Goal: Task Accomplishment & Management: Manage account settings

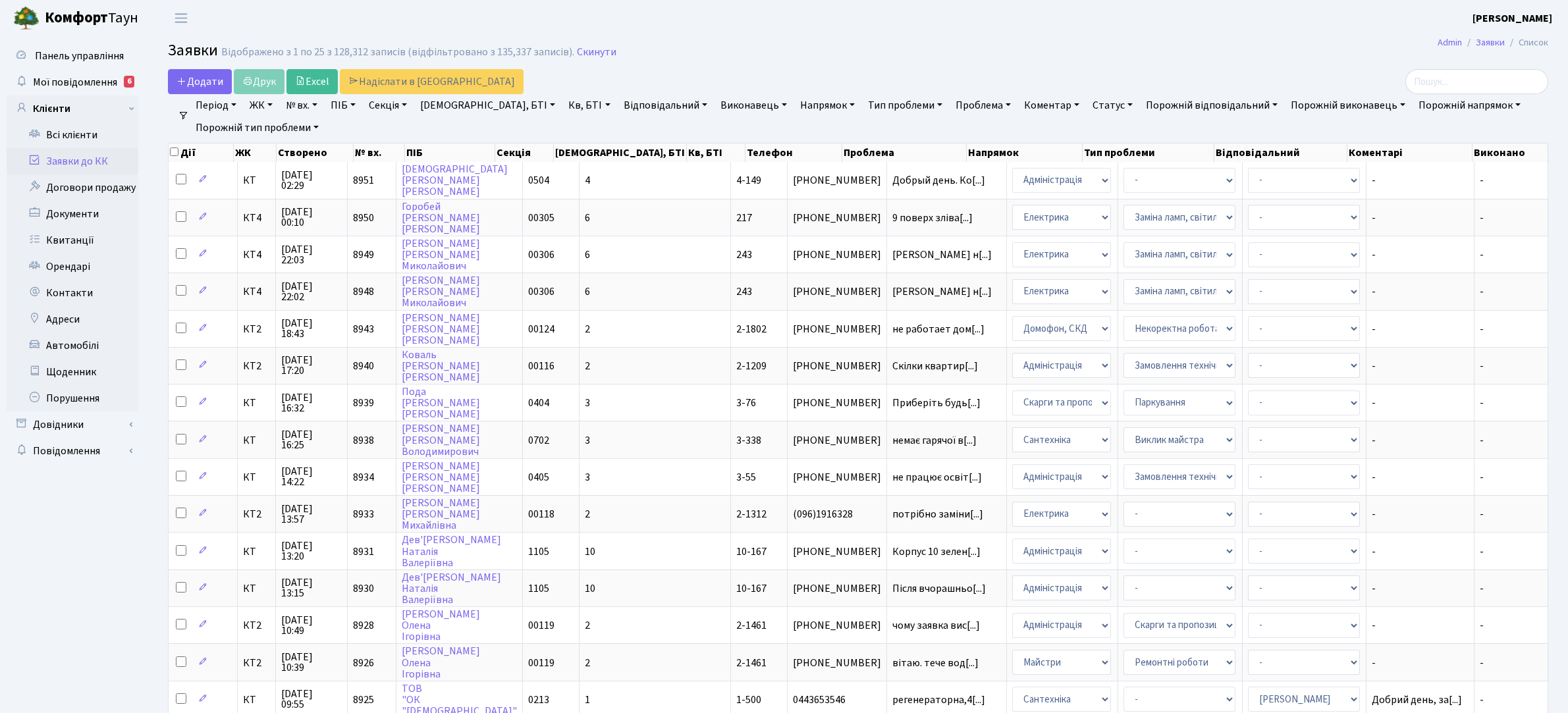
select select "25"
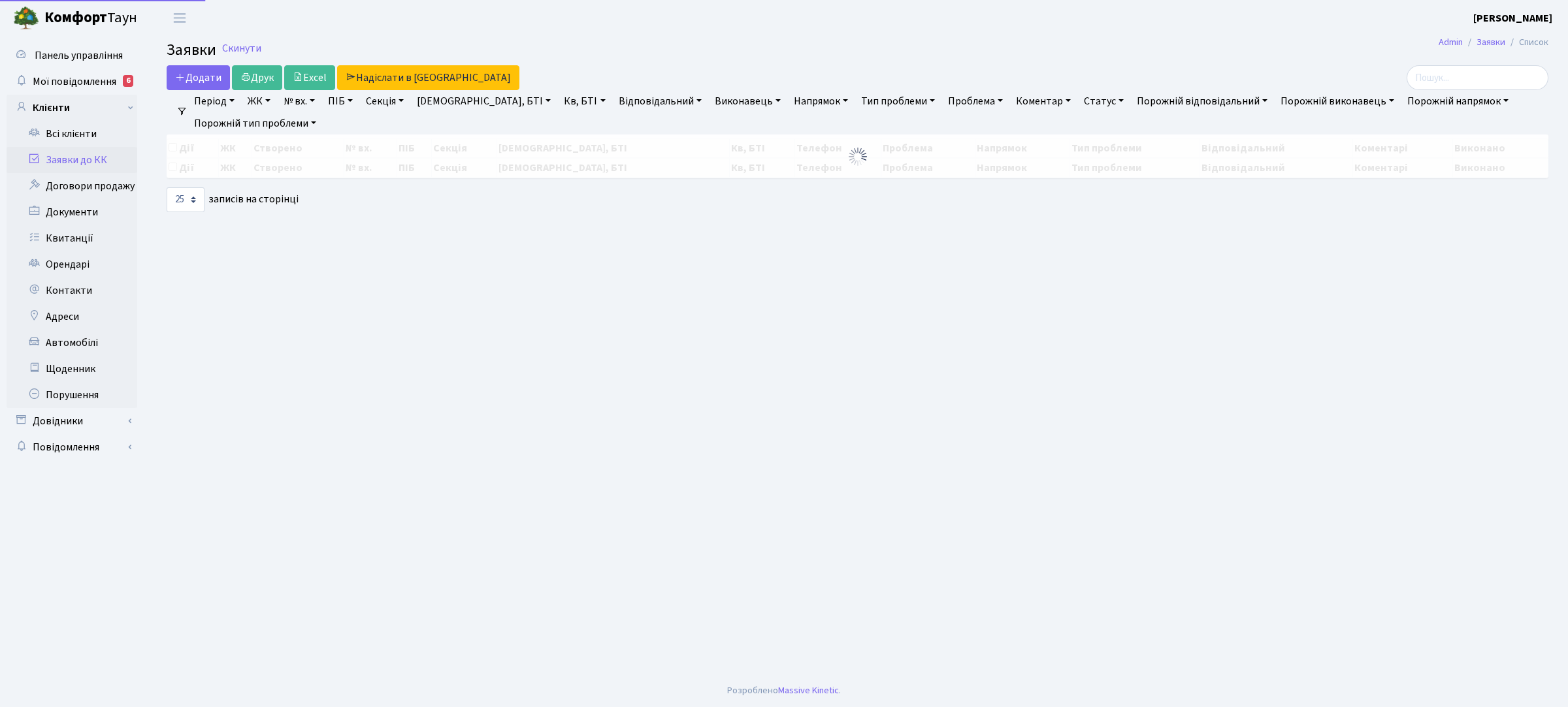
select select "25"
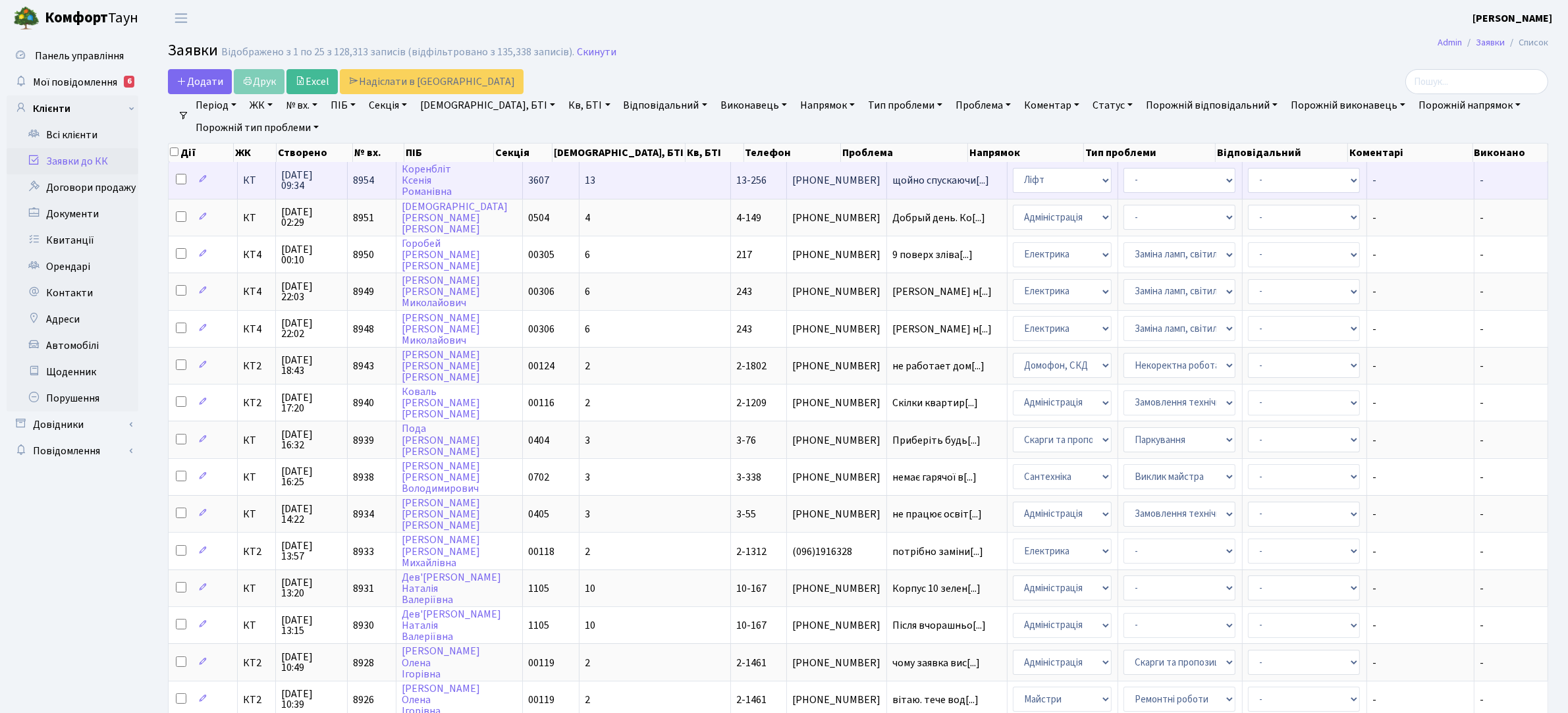
click at [736, 176] on span "13-256" at bounding box center [751, 180] width 30 height 15
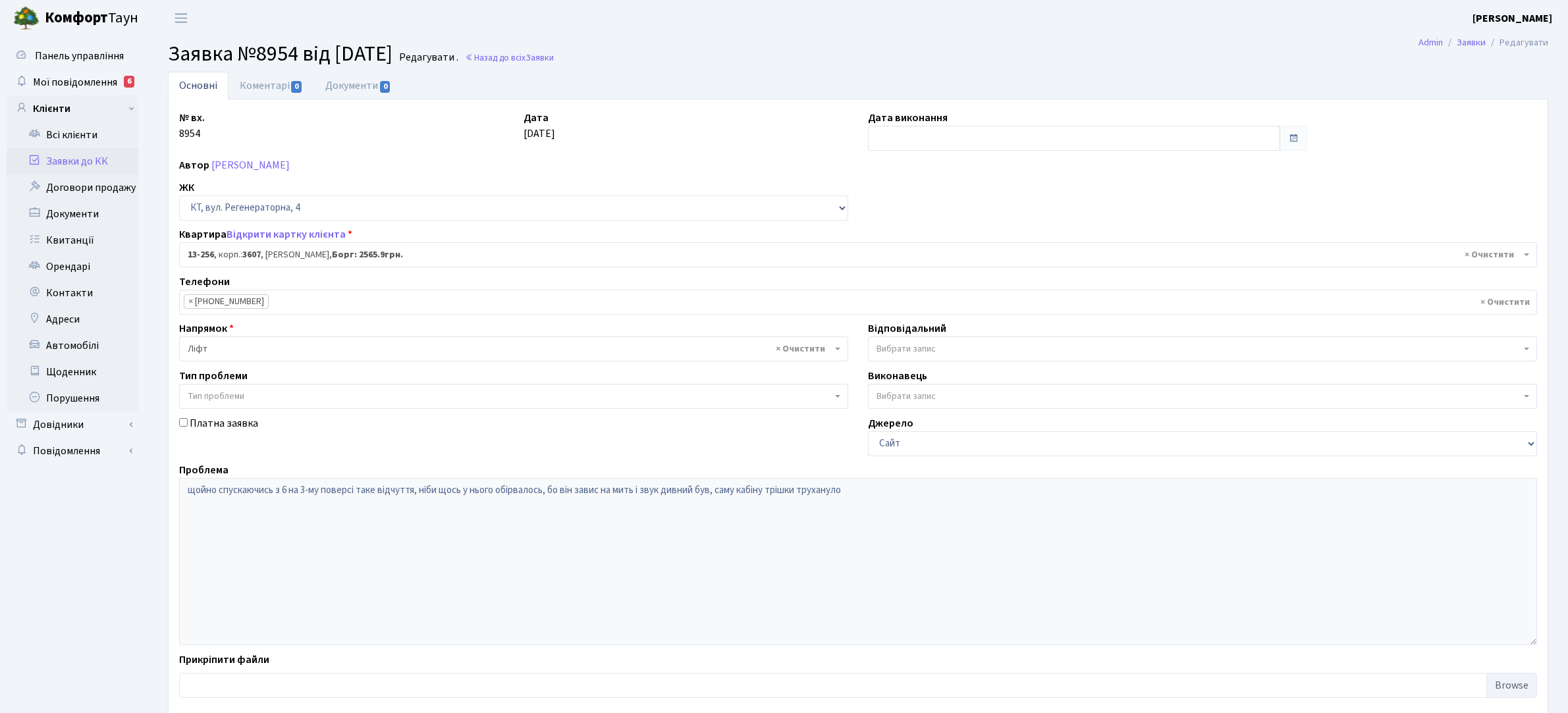
select select "7902"
click at [254, 88] on link "Коментарі 0" at bounding box center [270, 84] width 85 height 27
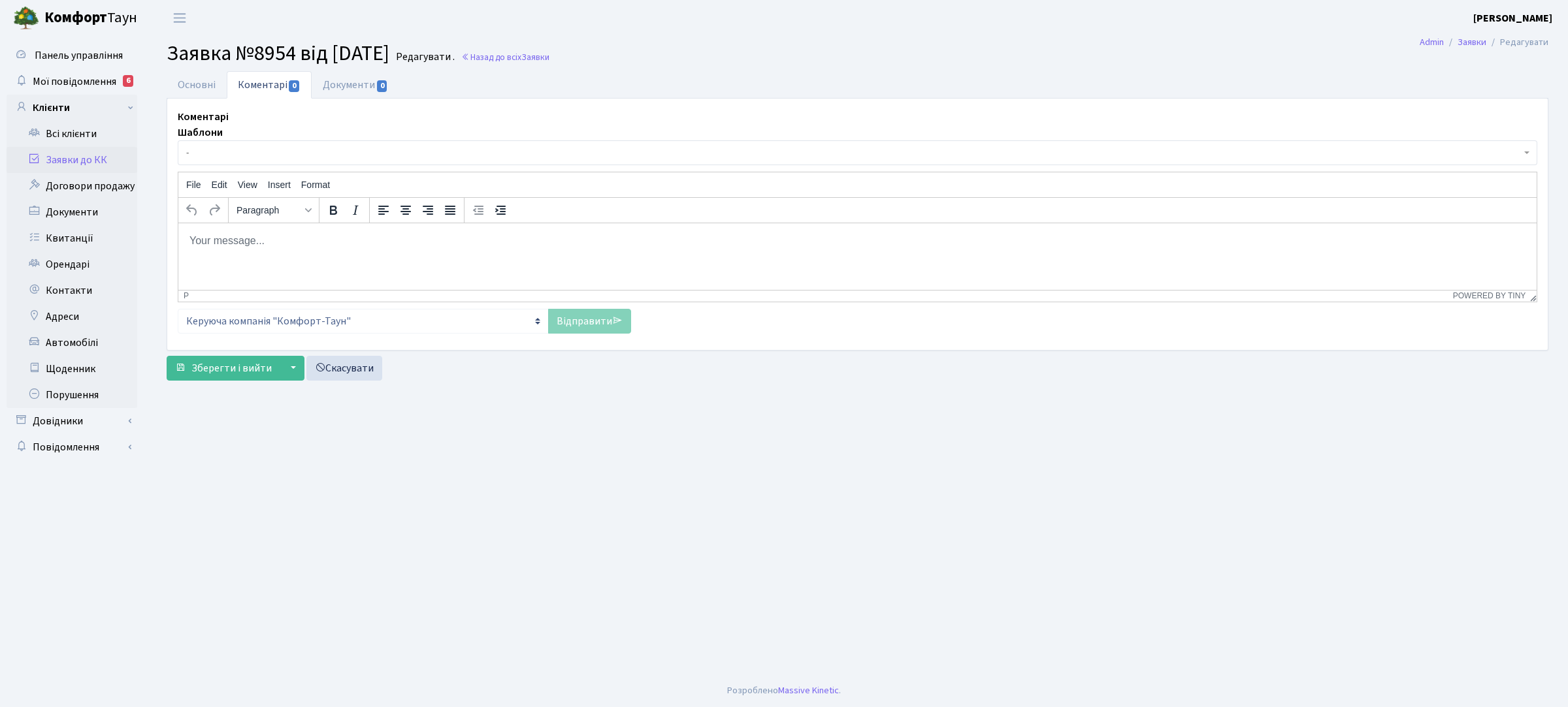
click at [322, 246] on p "Rich Text Area. Press ALT-0 for help." at bounding box center [857, 240] width 1338 height 14
click at [289, 263] on p "Інформацію переда" at bounding box center [857, 265] width 1338 height 14
click at [603, 316] on link "Відправити" at bounding box center [589, 321] width 83 height 25
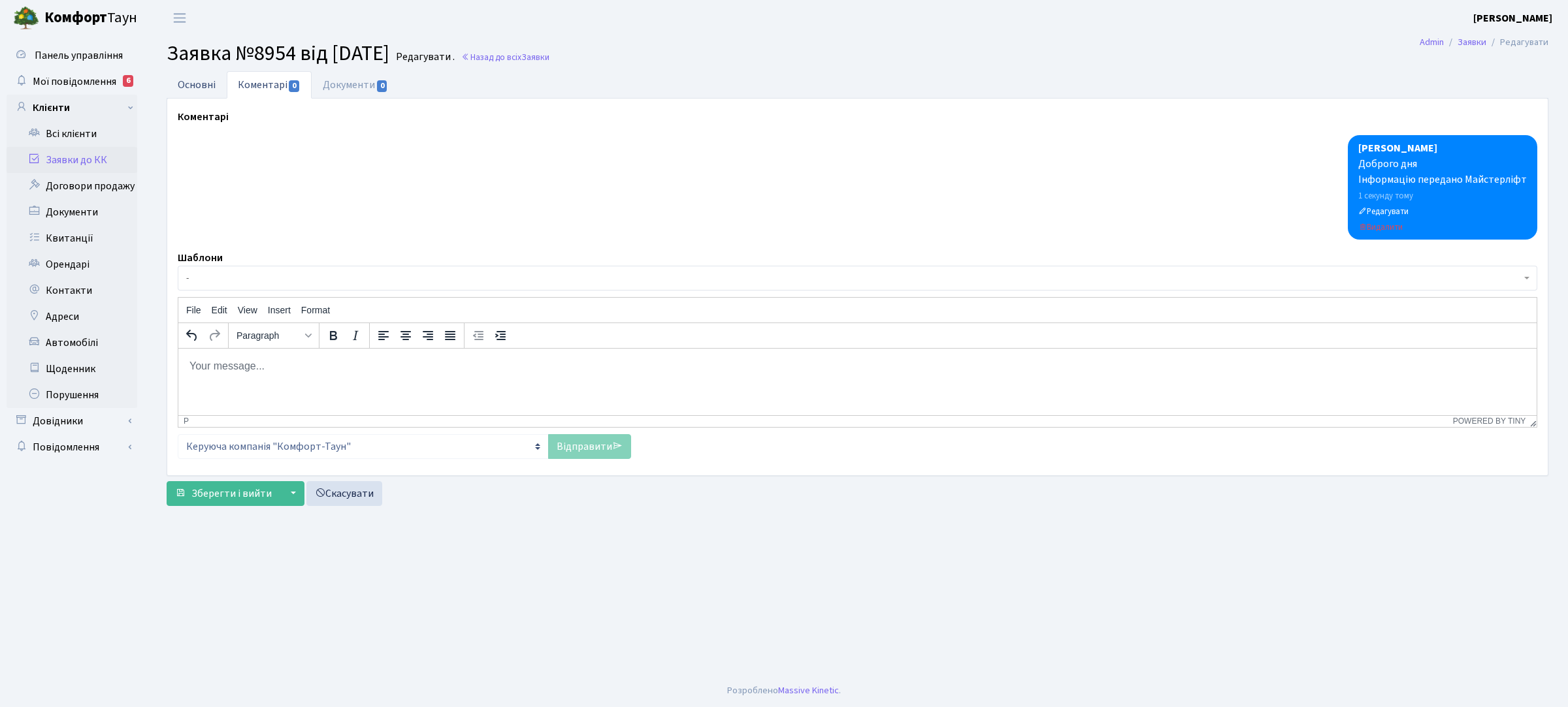
click at [193, 86] on link "Основні" at bounding box center [197, 84] width 60 height 27
